Goal: Transaction & Acquisition: Purchase product/service

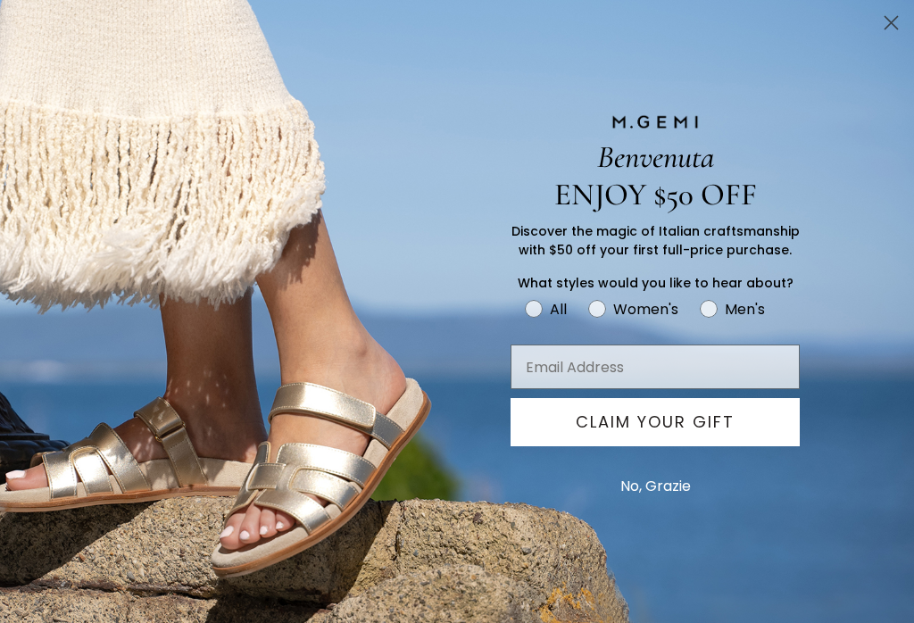
click at [891, 34] on circle "Close dialog" at bounding box center [890, 22] width 29 height 29
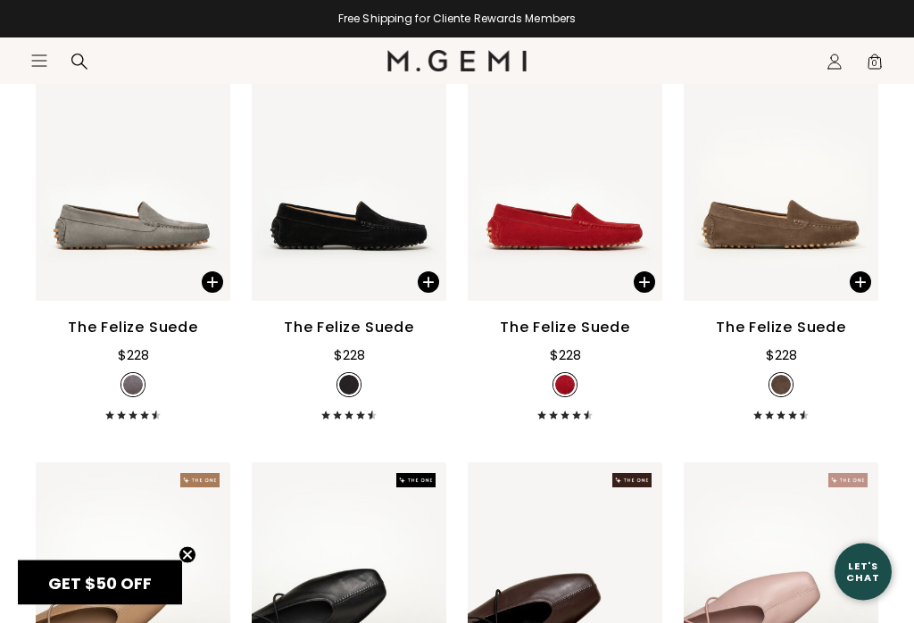
scroll to position [1059, 0]
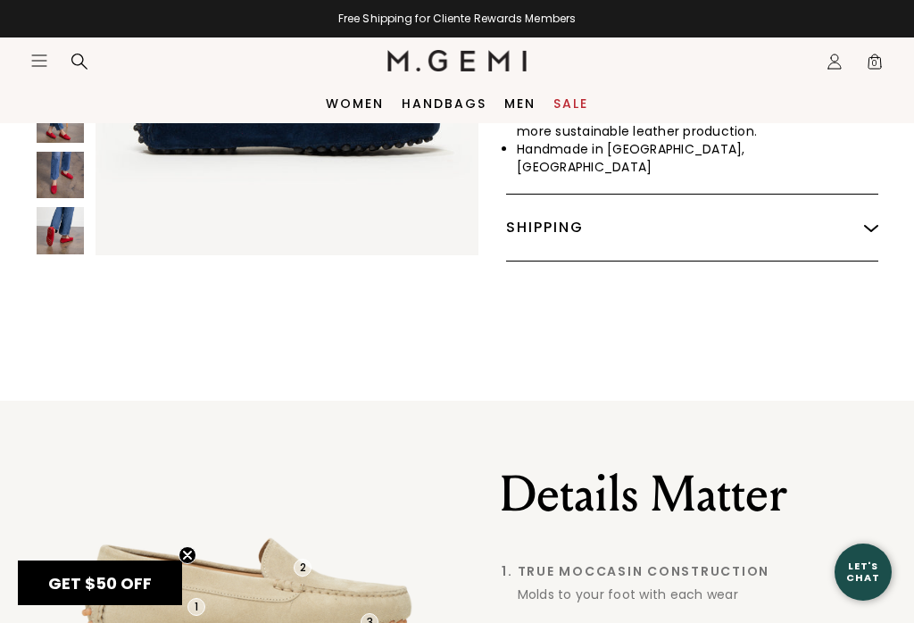
scroll to position [1142, 0]
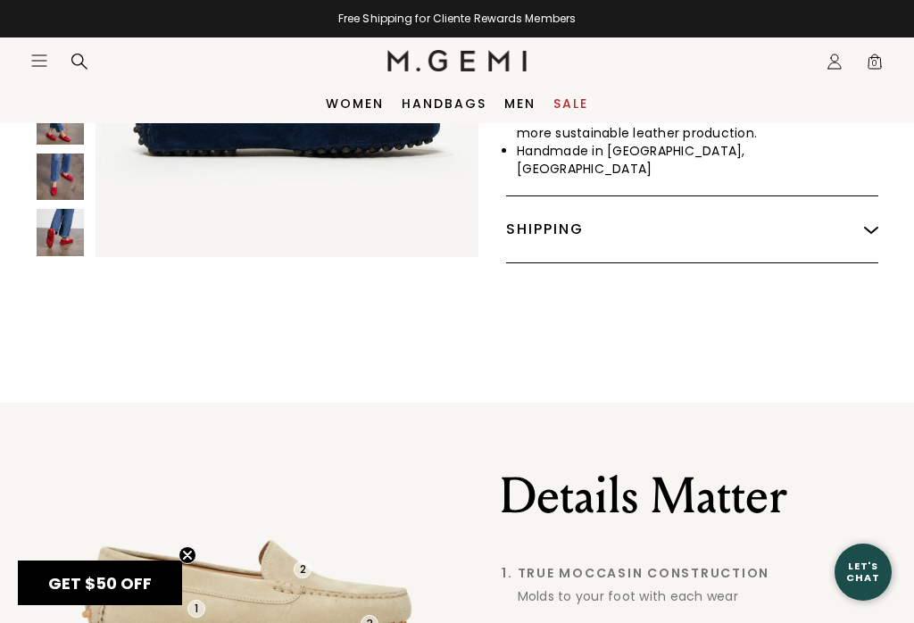
click at [358, 96] on link "Women" at bounding box center [355, 103] width 58 height 14
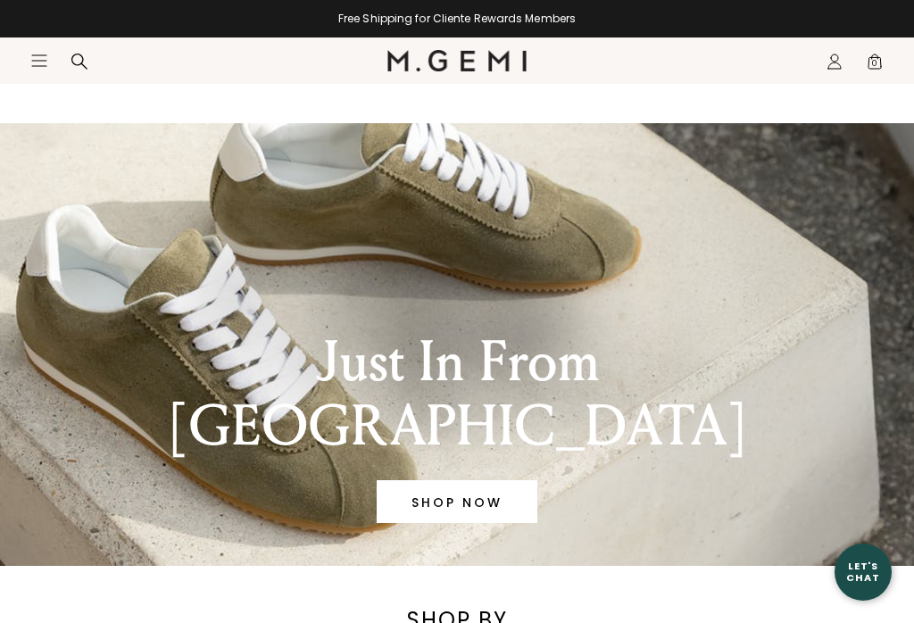
scroll to position [388, 0]
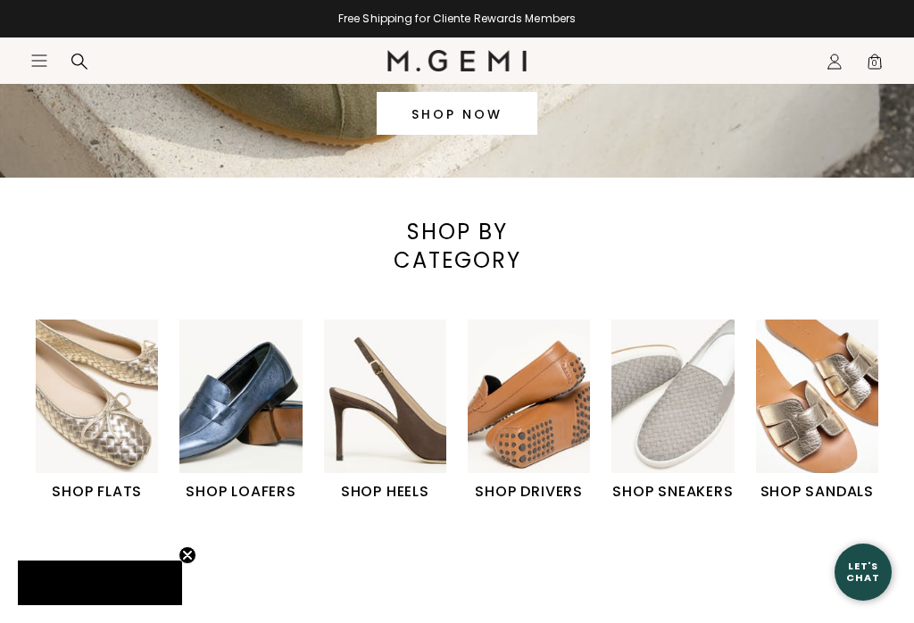
click at [97, 417] on img "1 / 6" at bounding box center [97, 395] width 122 height 153
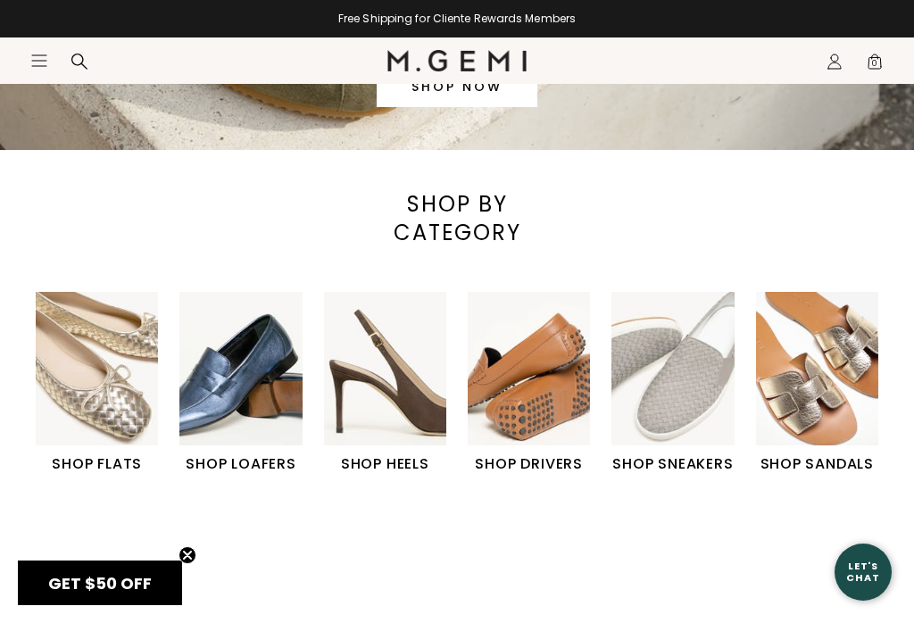
scroll to position [0, 0]
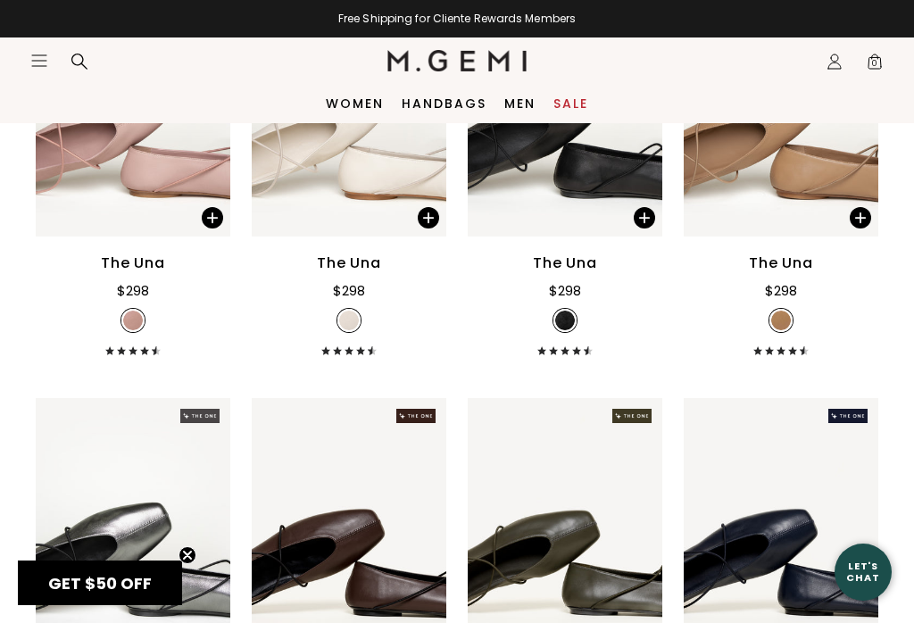
scroll to position [2880, 0]
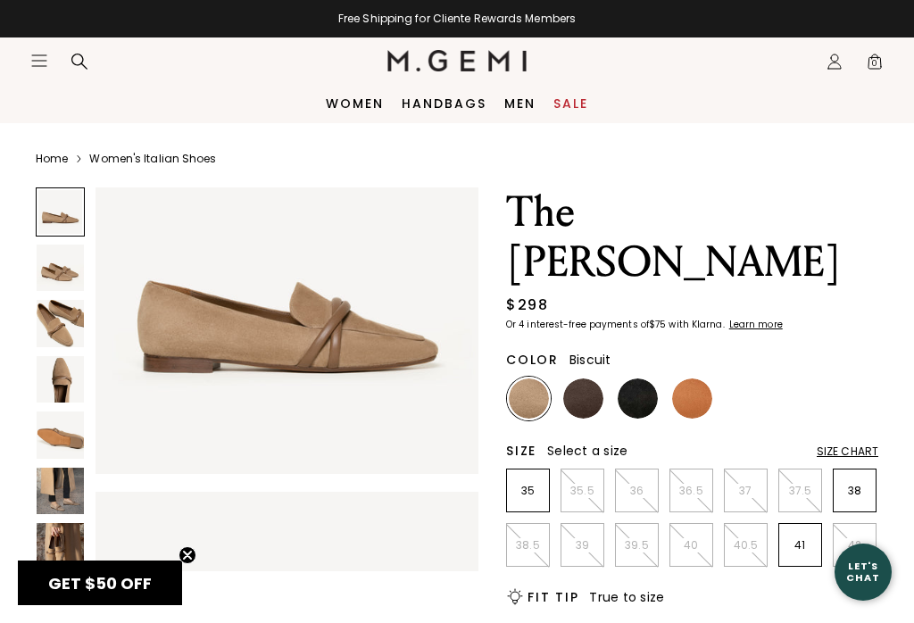
click at [55, 335] on img at bounding box center [60, 323] width 47 height 47
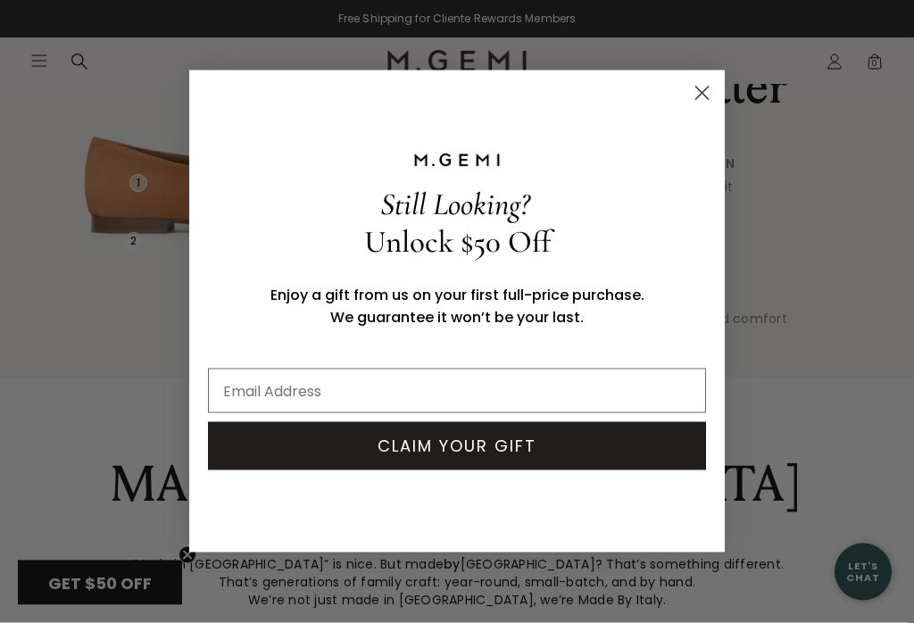
scroll to position [1380, 0]
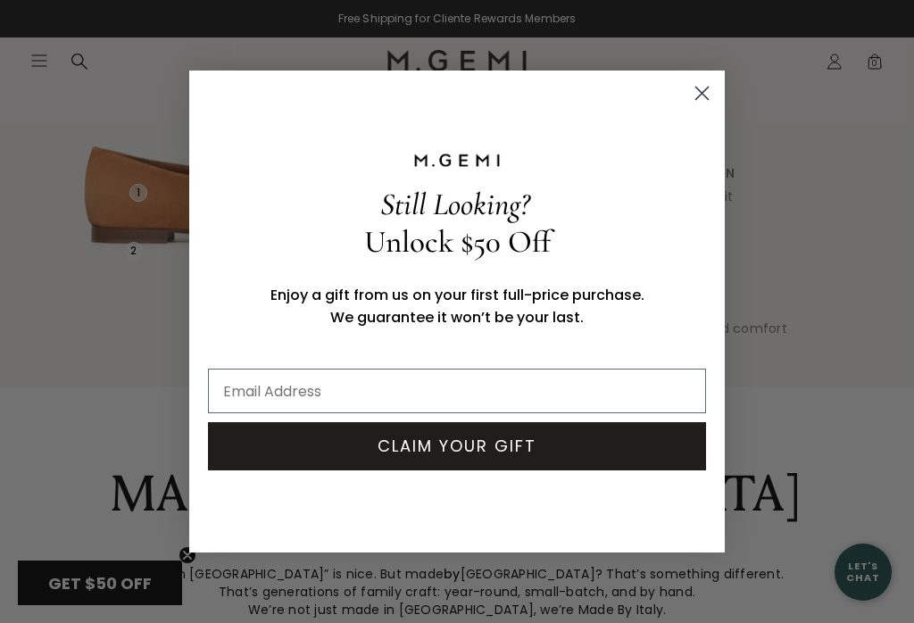
click at [715, 102] on circle "Close dialog" at bounding box center [701, 93] width 29 height 29
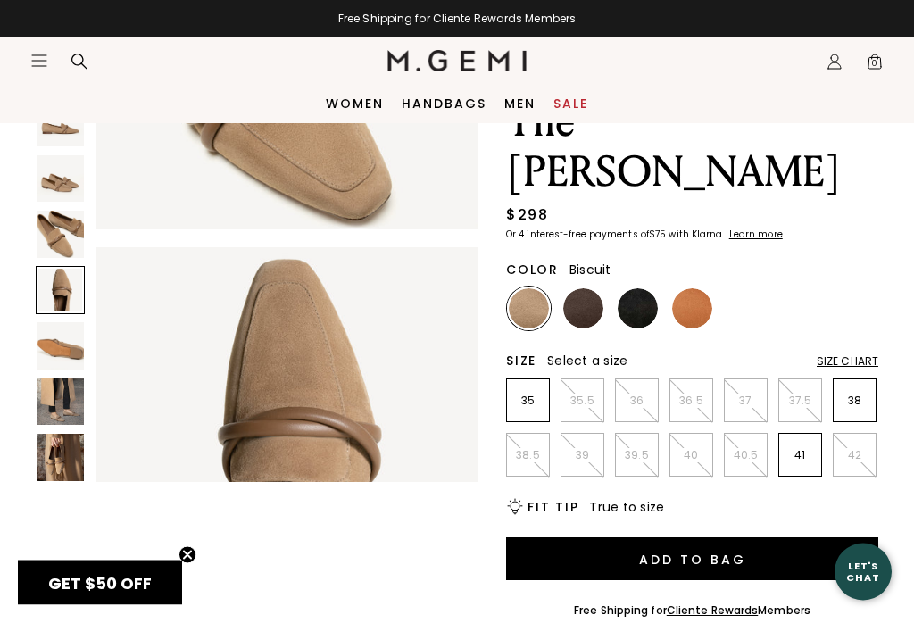
scroll to position [0, 0]
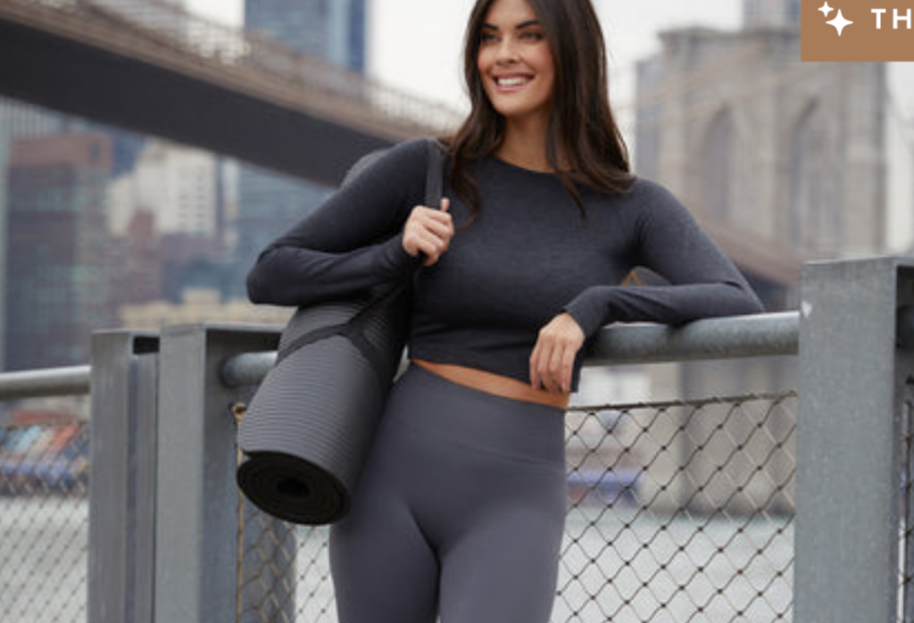
scroll to position [227, 0]
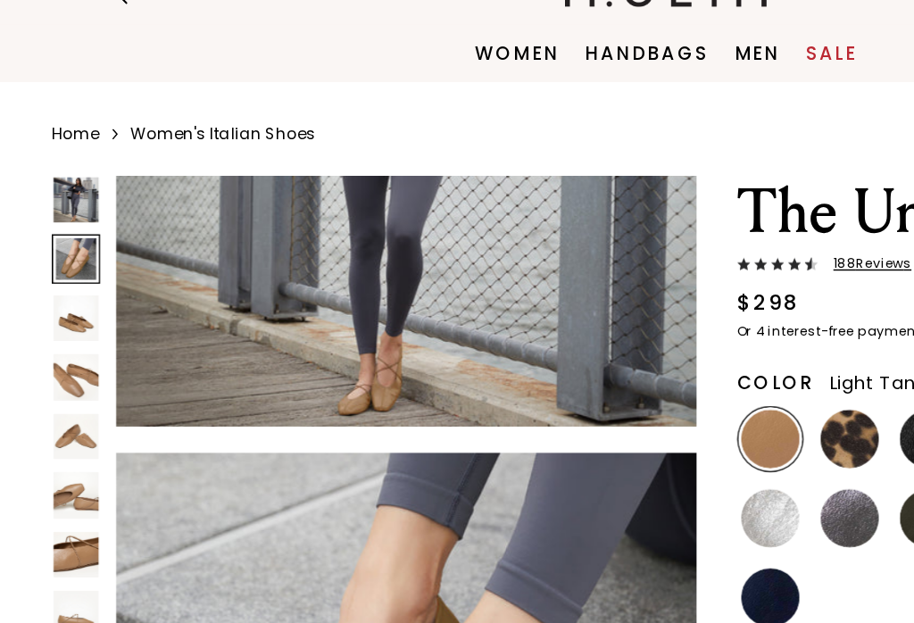
click at [52, 351] on img at bounding box center [52, 366] width 31 height 31
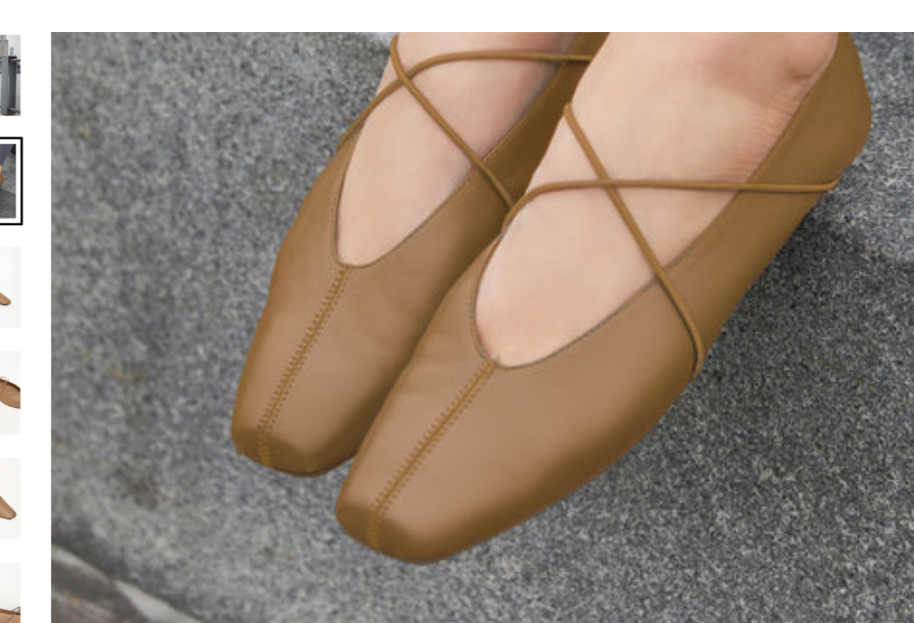
scroll to position [574, 0]
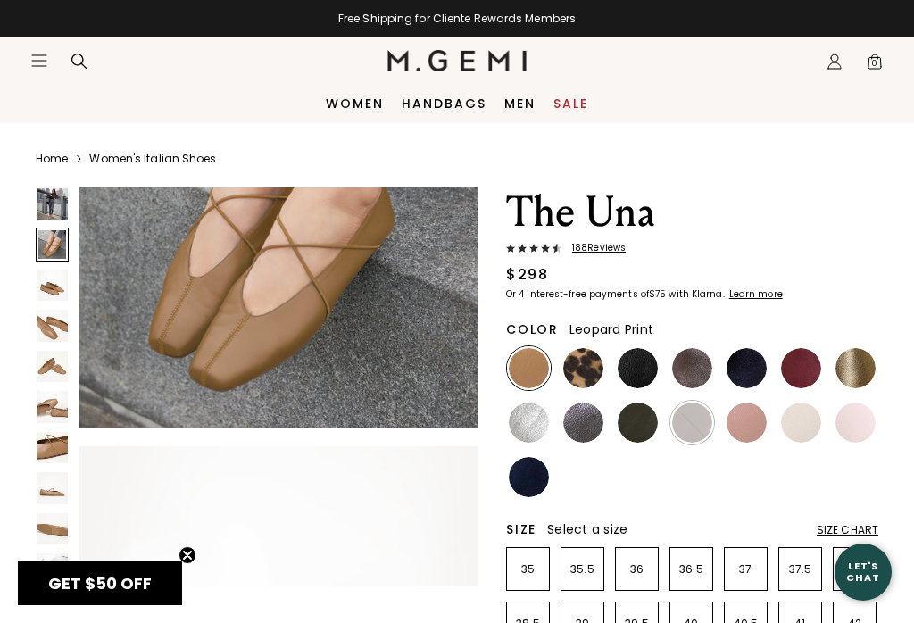
click at [587, 375] on img at bounding box center [583, 368] width 40 height 40
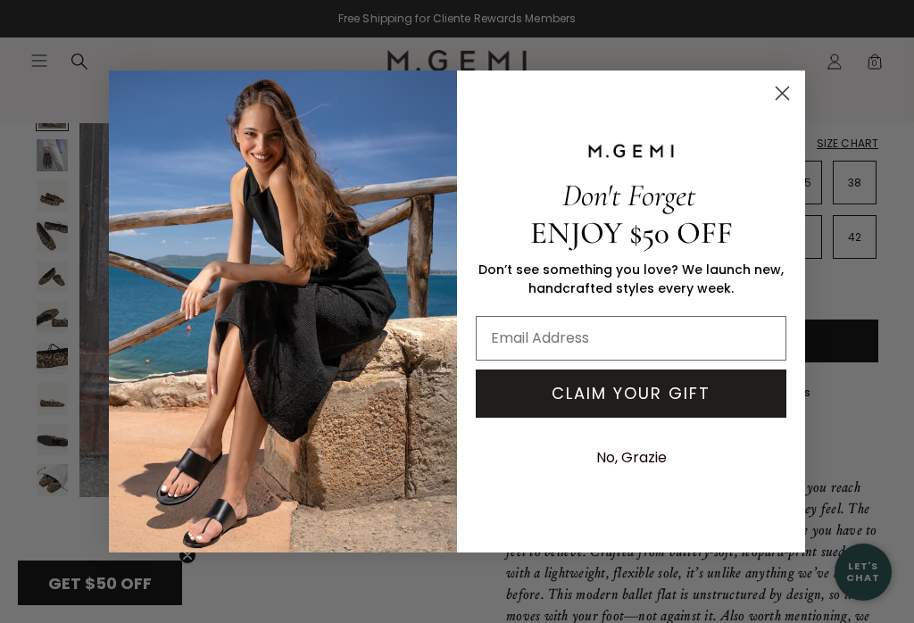
scroll to position [368, 0]
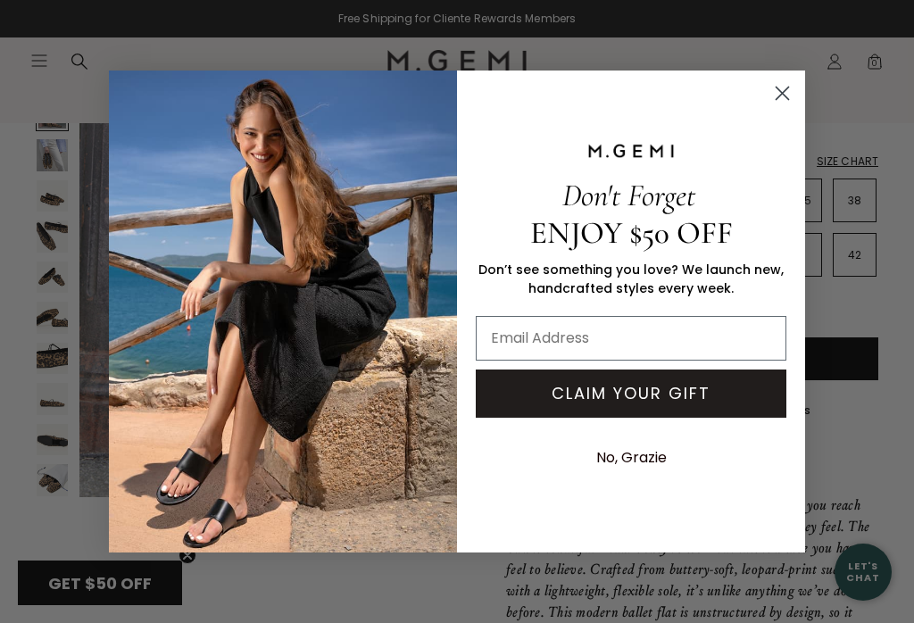
click at [783, 97] on circle "Close dialog" at bounding box center [781, 93] width 29 height 29
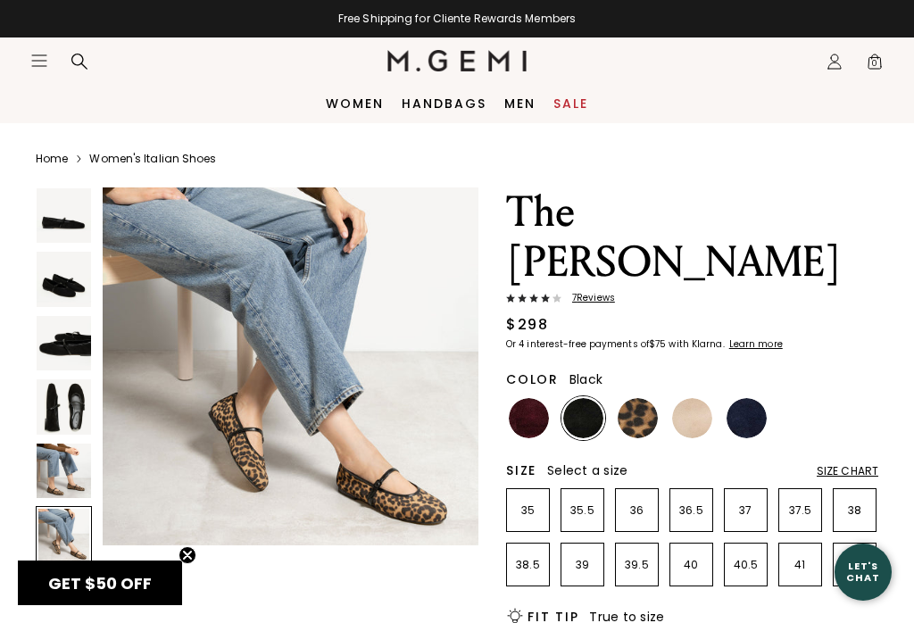
scroll to position [1982, 0]
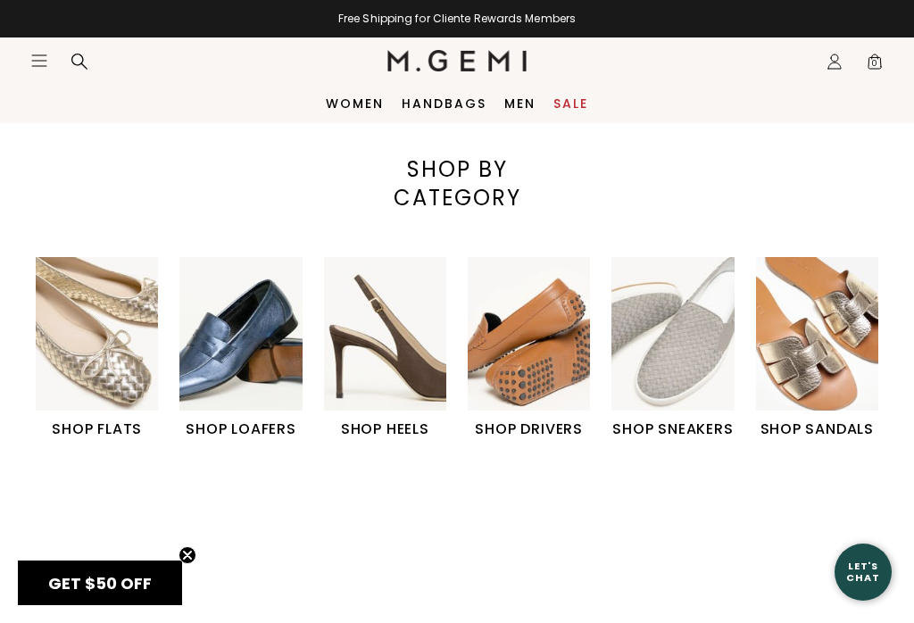
scroll to position [451, 0]
click at [234, 409] on img "2 / 6" at bounding box center [240, 333] width 122 height 153
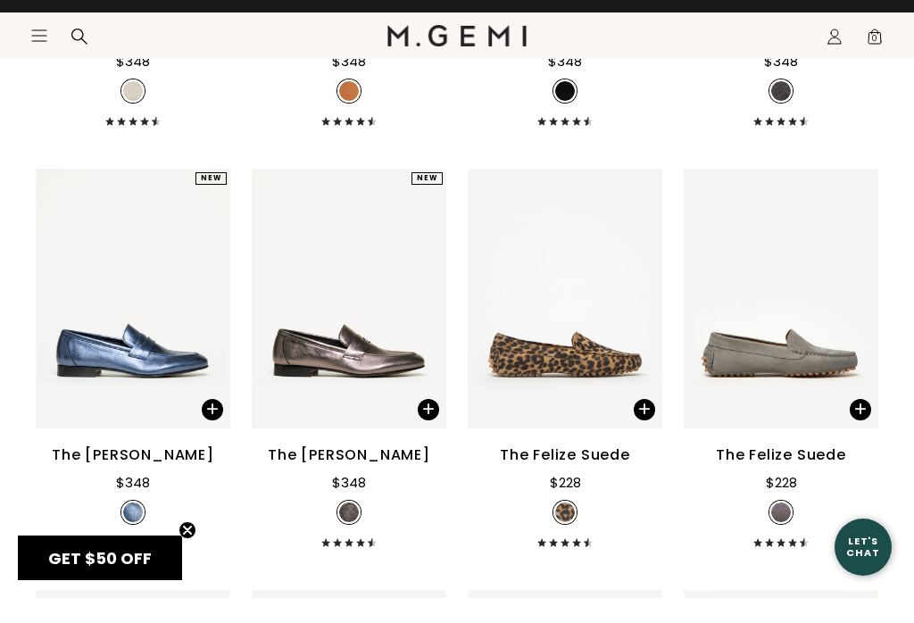
scroll to position [1493, 0]
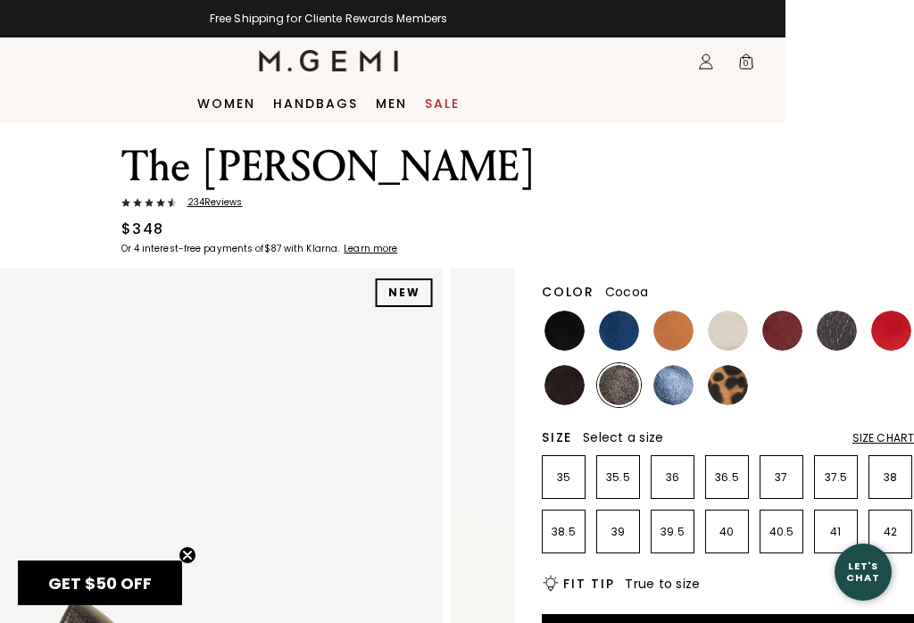
scroll to position [43, 128]
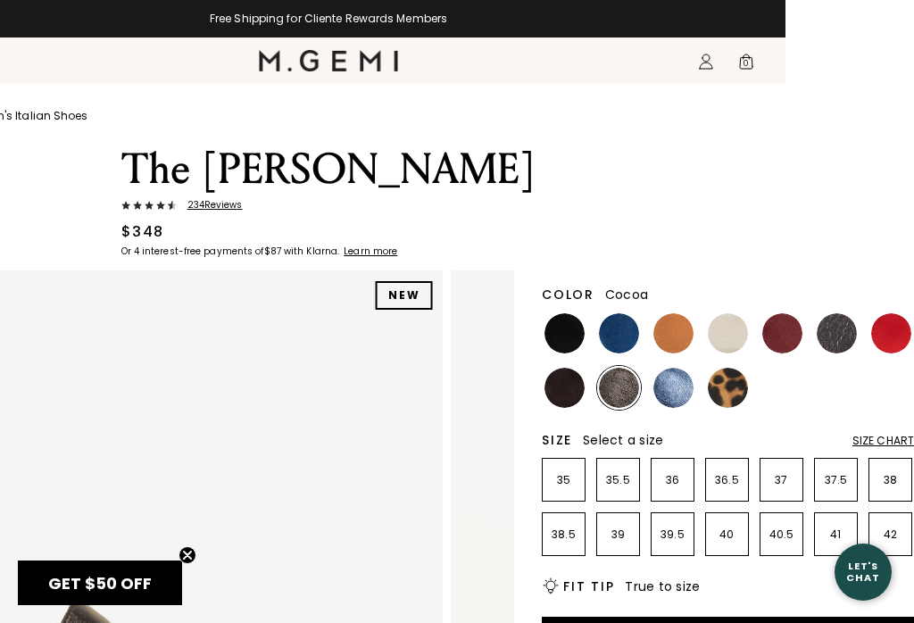
click at [565, 333] on img at bounding box center [564, 333] width 40 height 40
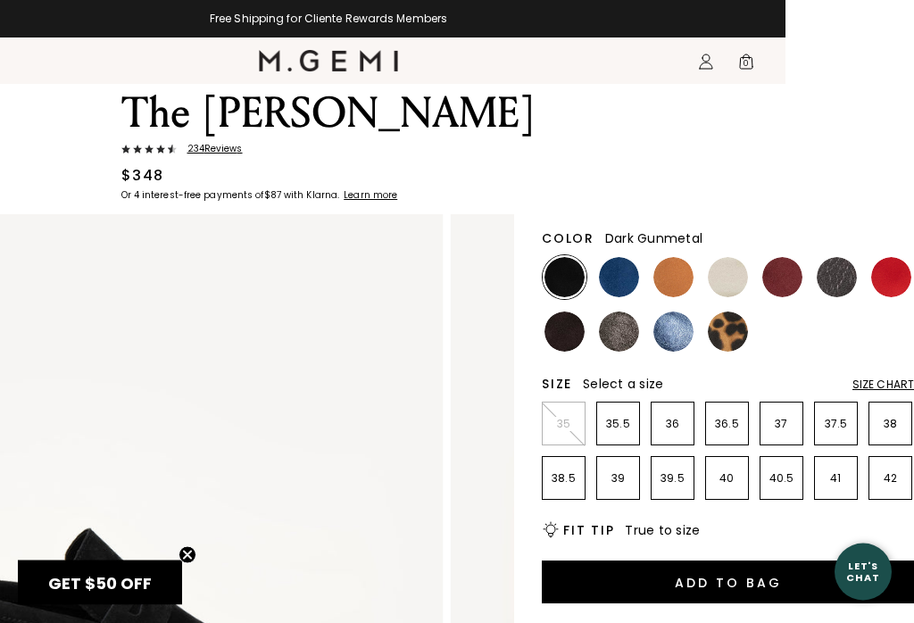
scroll to position [99, 128]
click at [832, 269] on img at bounding box center [836, 277] width 40 height 40
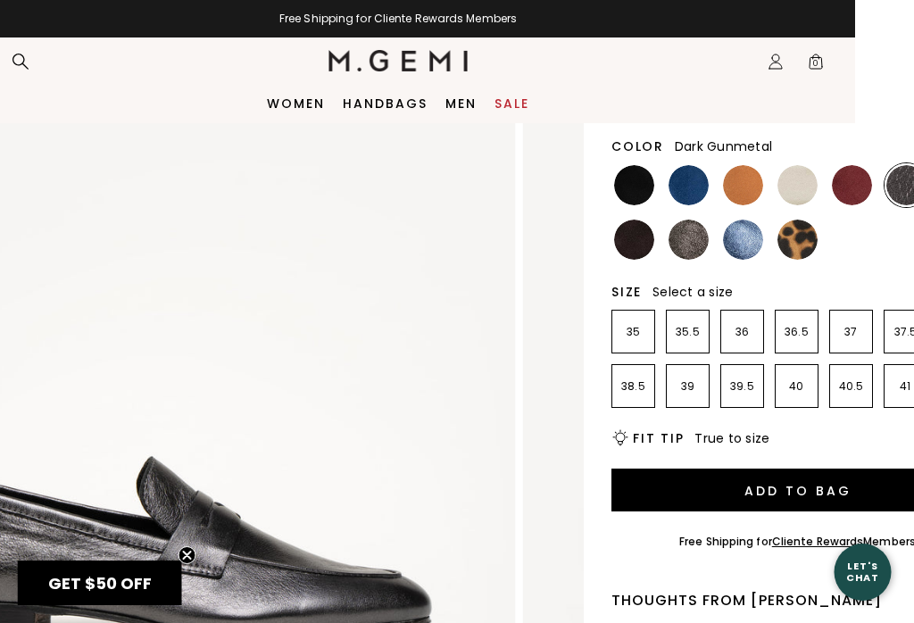
scroll to position [197, 59]
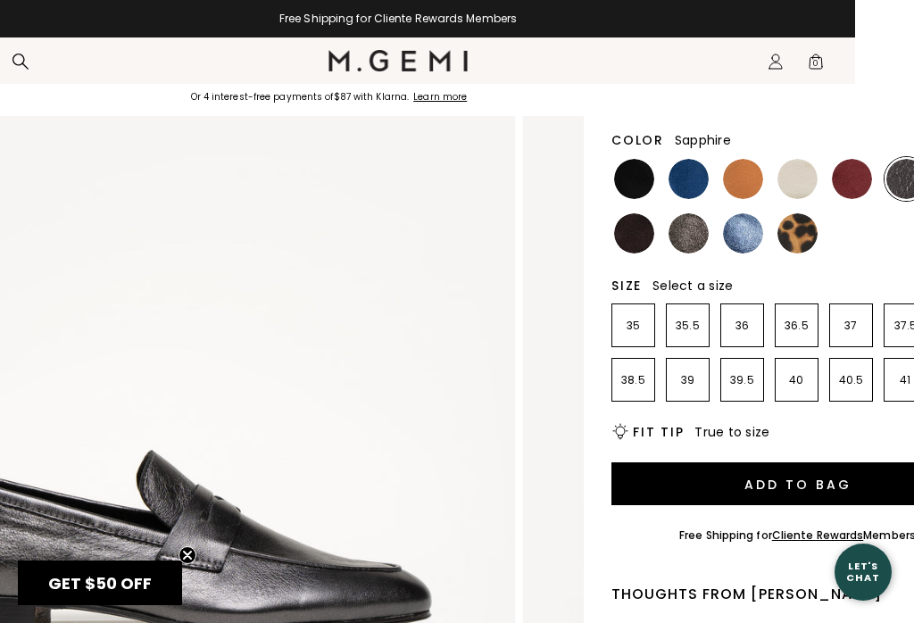
click at [745, 241] on img at bounding box center [743, 233] width 40 height 40
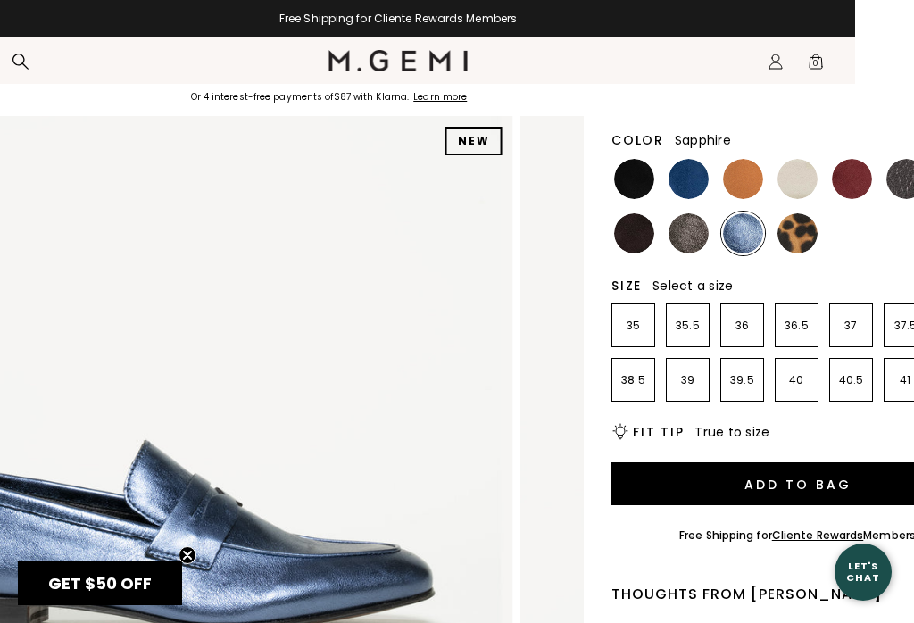
scroll to position [197, 0]
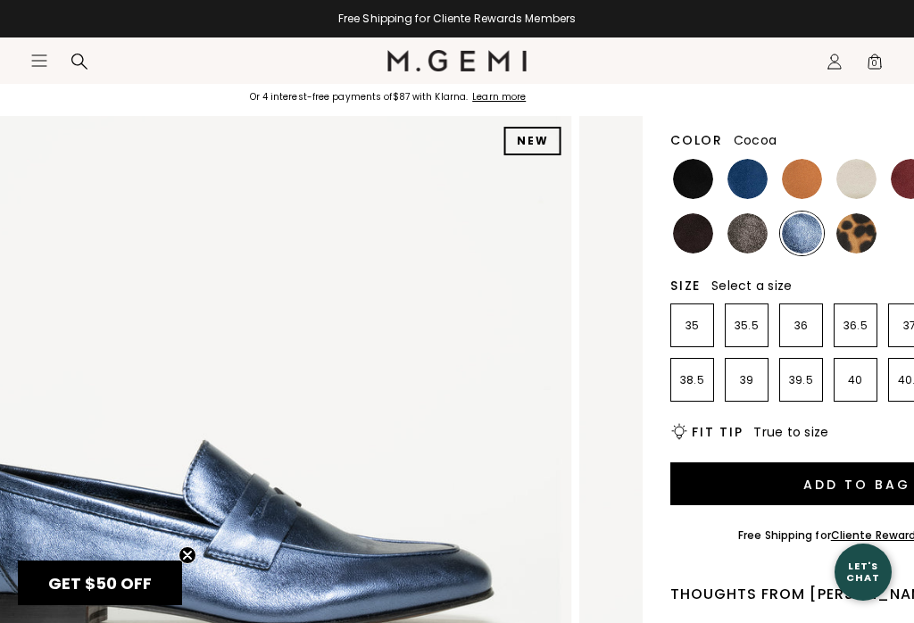
click at [741, 238] on img at bounding box center [747, 233] width 40 height 40
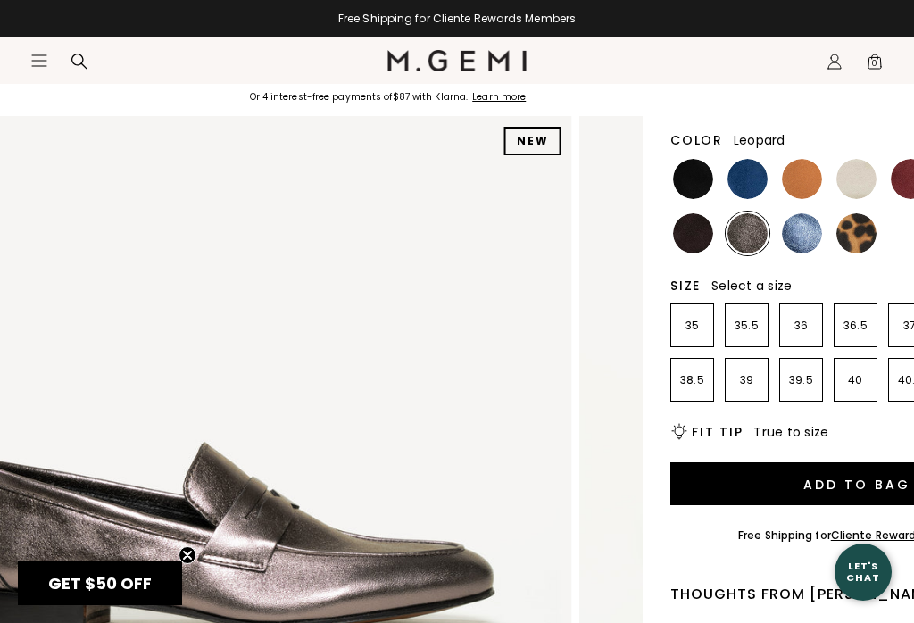
click at [856, 239] on img at bounding box center [856, 233] width 40 height 40
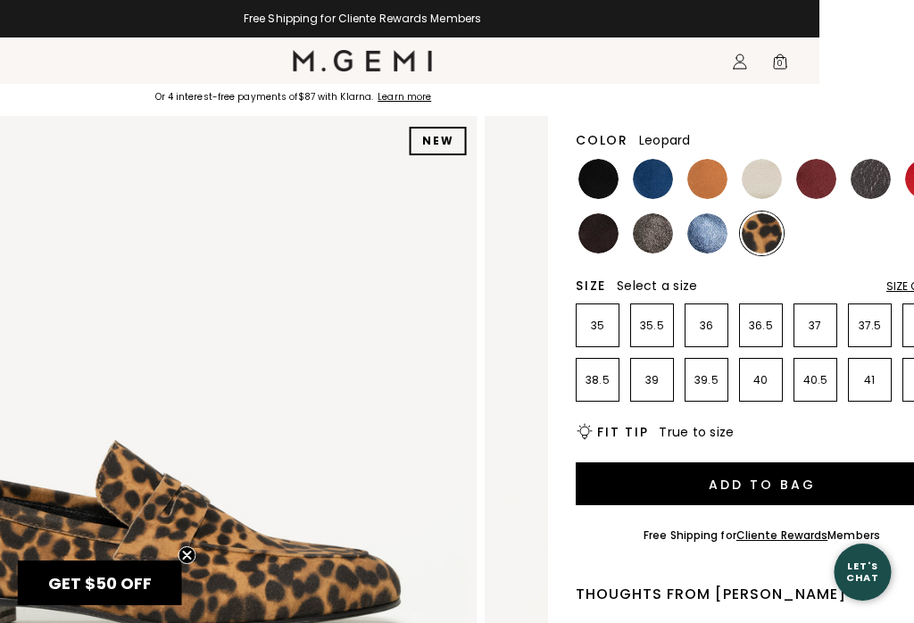
scroll to position [197, 128]
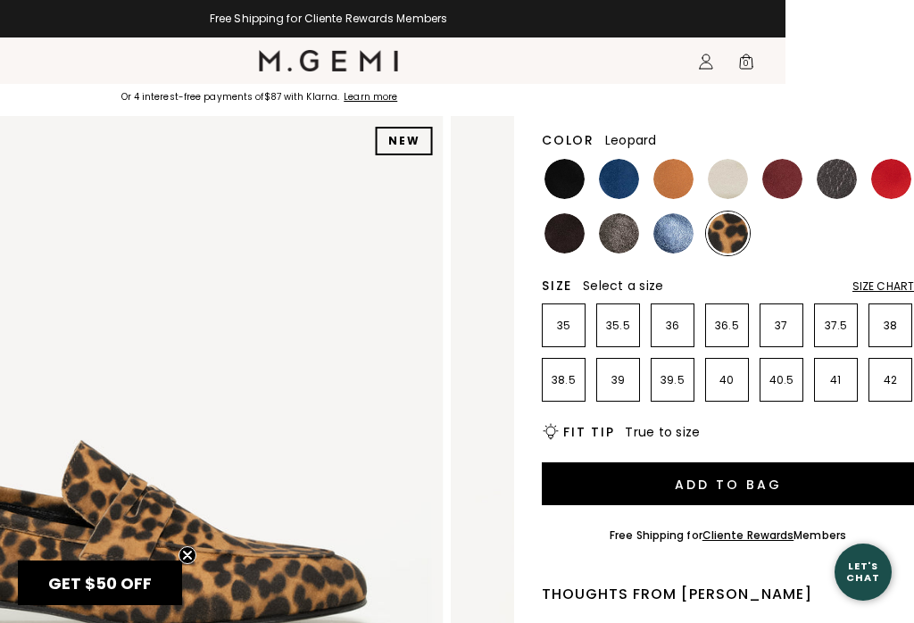
click at [882, 185] on img at bounding box center [891, 179] width 40 height 40
